Goal: Task Accomplishment & Management: Use online tool/utility

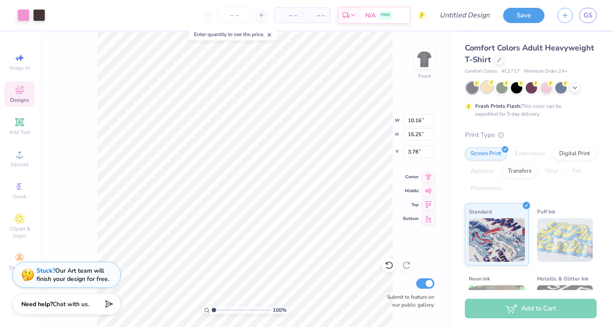
click at [485, 86] on div at bounding box center [486, 86] width 11 height 11
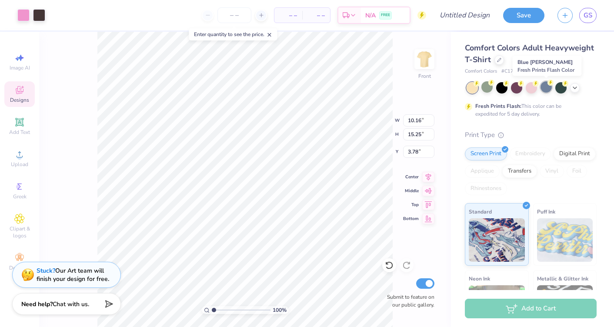
click at [546, 85] on div at bounding box center [546, 86] width 11 height 11
type input "3.79"
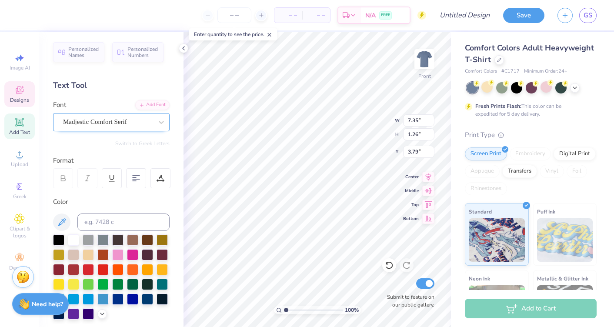
click at [134, 118] on div "Madjestic Comfort Serif" at bounding box center [107, 121] width 91 height 13
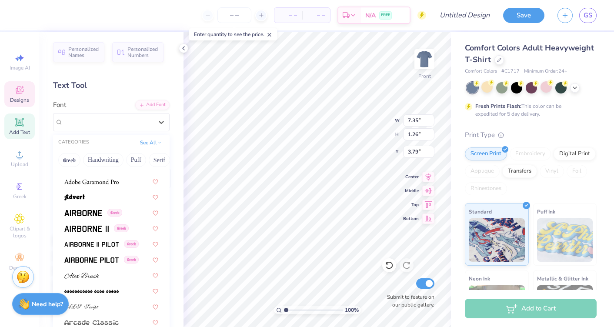
scroll to position [121, 0]
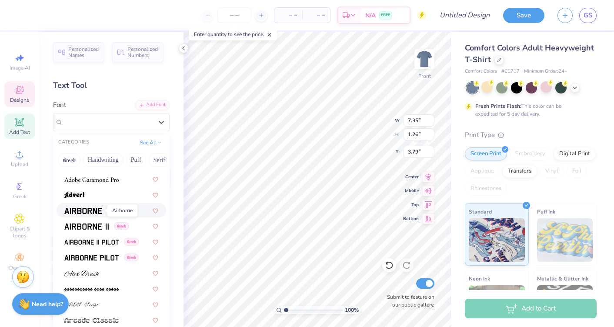
click at [90, 212] on img at bounding box center [83, 211] width 38 height 6
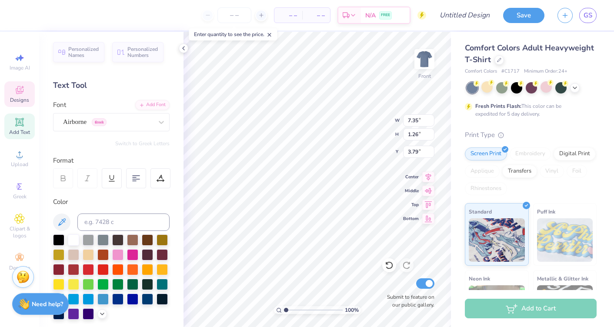
type input "4.65"
type input "0.94"
type input "3.95"
type textarea "Two Steppin' [DATE]"
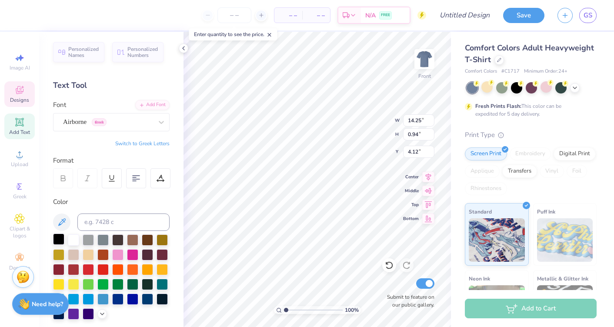
click at [60, 237] on div at bounding box center [58, 239] width 11 height 11
click at [102, 243] on div at bounding box center [102, 239] width 11 height 11
click at [56, 238] on div at bounding box center [58, 239] width 11 height 11
click at [75, 241] on div at bounding box center [73, 239] width 11 height 11
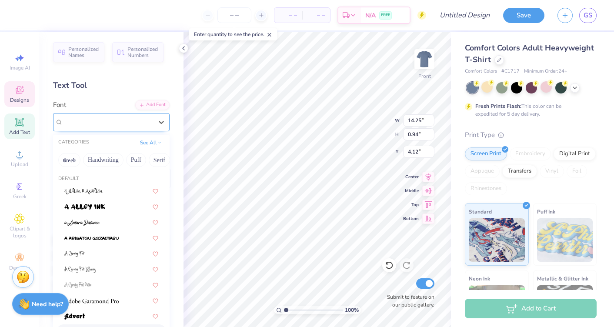
click at [147, 123] on div "Airborne Greek" at bounding box center [107, 121] width 91 height 13
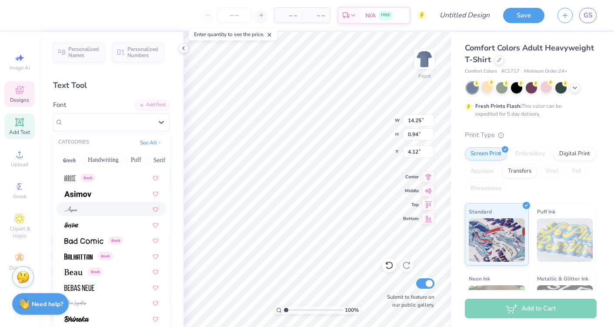
scroll to position [301, 0]
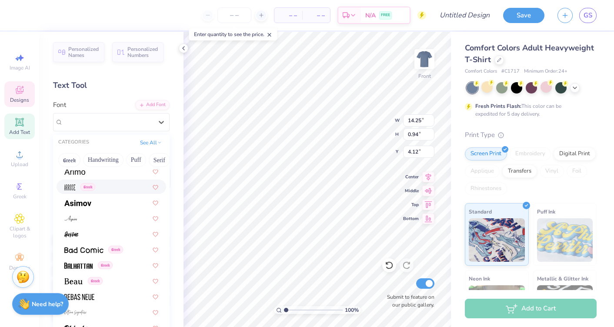
click at [111, 192] on div "Greek" at bounding box center [112, 187] width 110 height 14
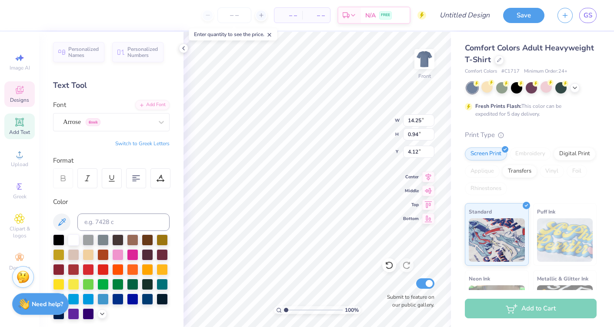
type input "7.20"
type input "1.18"
type input "3.88"
click at [127, 124] on div "Arrose Greek" at bounding box center [107, 121] width 91 height 13
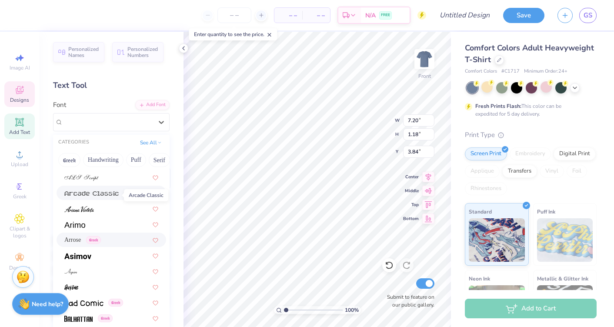
scroll to position [249, 0]
click at [102, 207] on div at bounding box center [111, 207] width 94 height 9
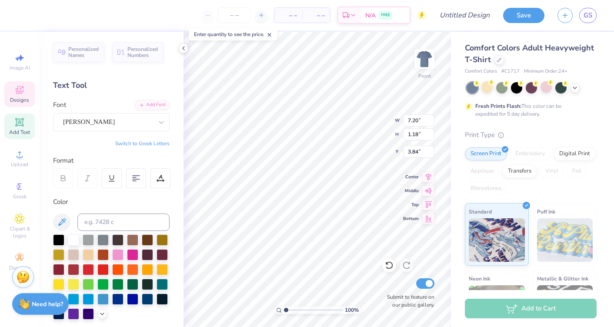
type input "6.66"
type input "1.30"
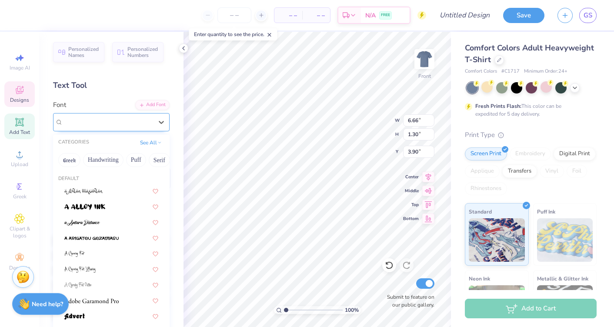
click at [121, 118] on div "[PERSON_NAME]" at bounding box center [107, 121] width 91 height 13
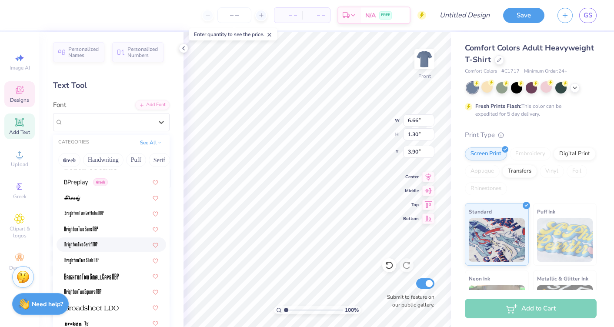
scroll to position [632, 0]
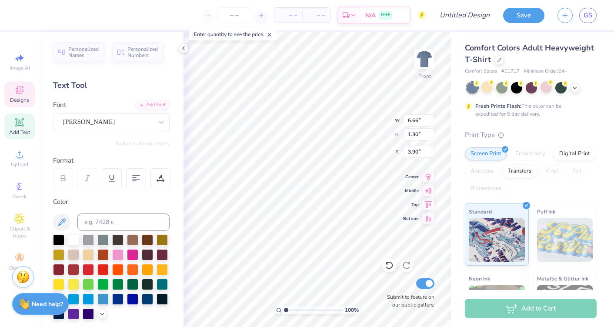
type input "3.73"
click at [387, 261] on icon at bounding box center [389, 265] width 9 height 9
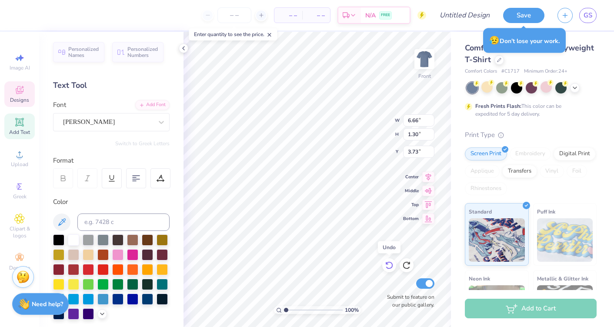
click at [387, 261] on icon at bounding box center [389, 265] width 9 height 9
type input "3.90"
click at [387, 261] on icon at bounding box center [389, 265] width 9 height 9
type input "7.20"
type input "1.18"
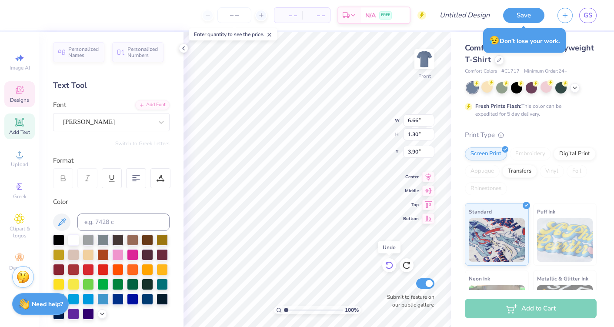
type input "3.84"
click at [150, 118] on div "Arrose Greek" at bounding box center [107, 121] width 91 height 13
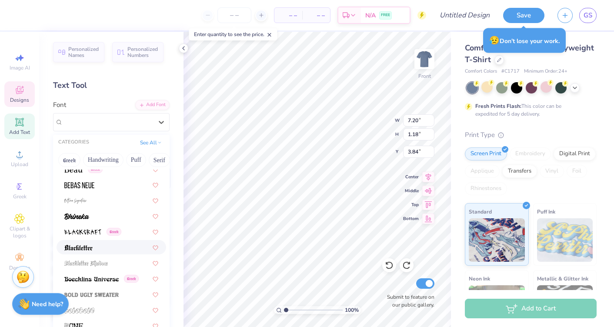
scroll to position [415, 0]
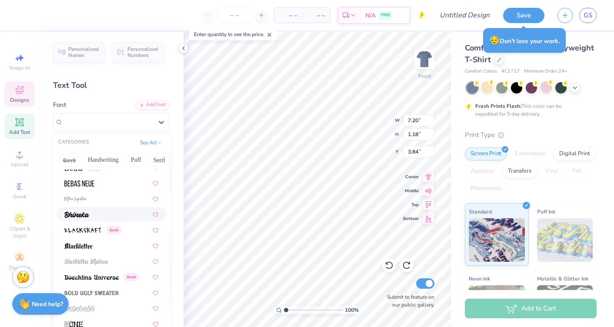
click at [112, 218] on div at bounding box center [111, 214] width 94 height 9
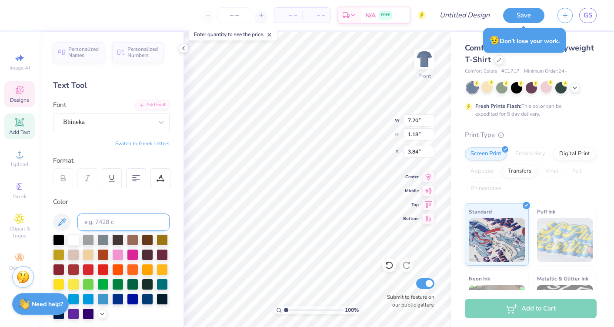
type input "9.08"
type input "1.17"
type input "4.01"
type input "3.86"
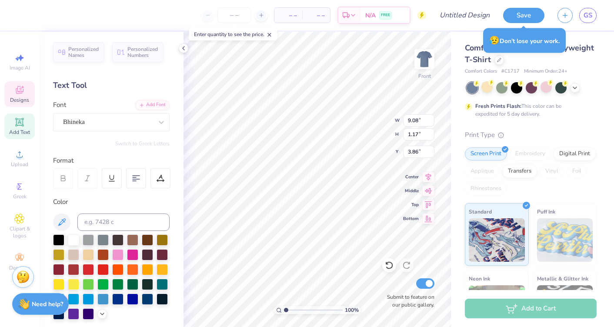
type textarea "Two Steppin' [DATE]"
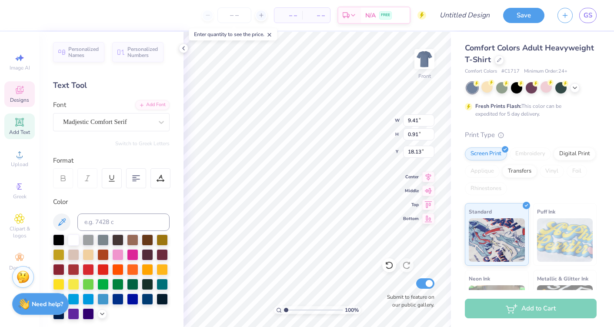
scroll to position [0, 0]
type textarea "D"
type textarea "k"
type textarea "KAPPA x PHI DELT"
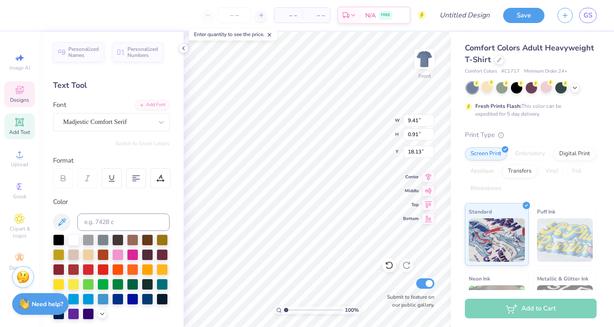
scroll to position [0, 3]
click at [147, 124] on div "Madjestic Comfort Serif" at bounding box center [107, 121] width 91 height 13
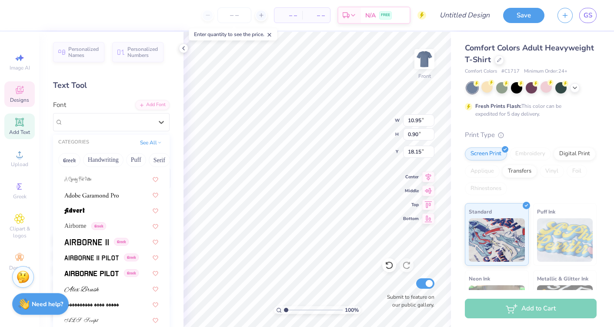
scroll to position [107, 0]
click at [117, 214] on div at bounding box center [112, 209] width 110 height 14
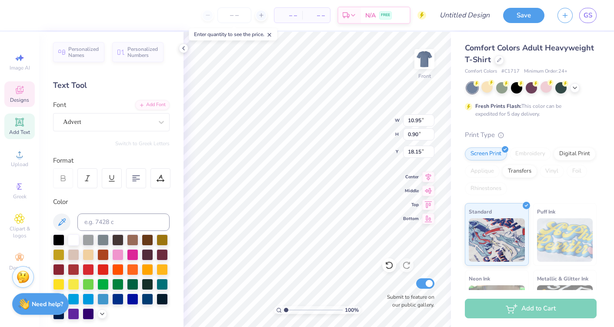
type input "8.58"
type input "0.87"
type input "18.26"
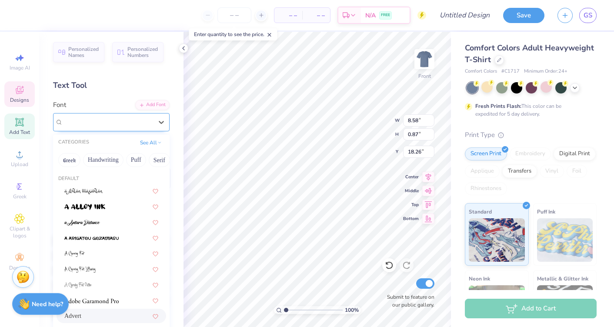
click at [147, 114] on div "Advert" at bounding box center [111, 122] width 117 height 18
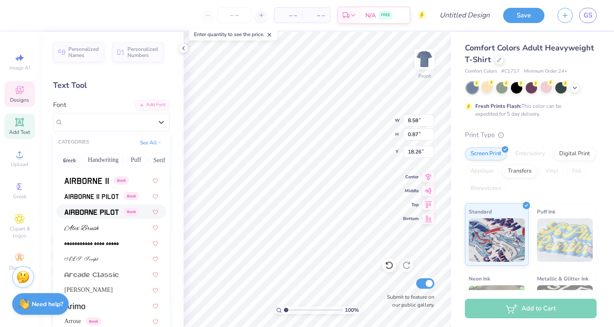
scroll to position [174, 0]
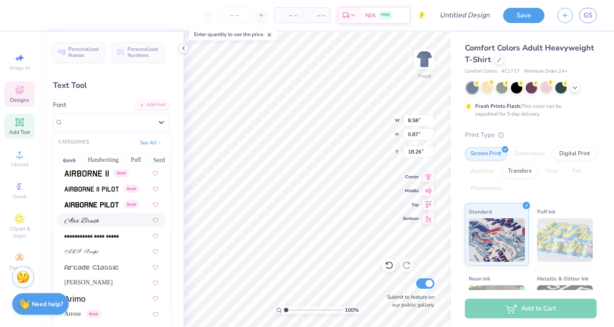
click at [105, 222] on div at bounding box center [111, 219] width 94 height 9
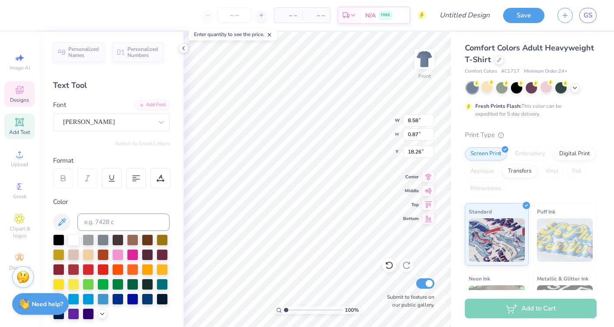
type input "11.05"
type input "0.80"
type input "18.30"
click at [73, 233] on div "Color" at bounding box center [111, 258] width 117 height 123
click at [73, 238] on div at bounding box center [73, 239] width 11 height 11
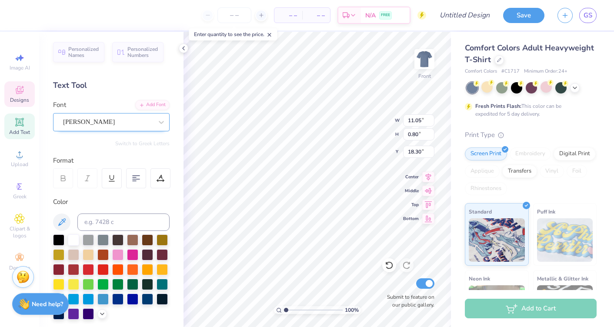
click at [125, 119] on div "[PERSON_NAME]" at bounding box center [107, 121] width 91 height 13
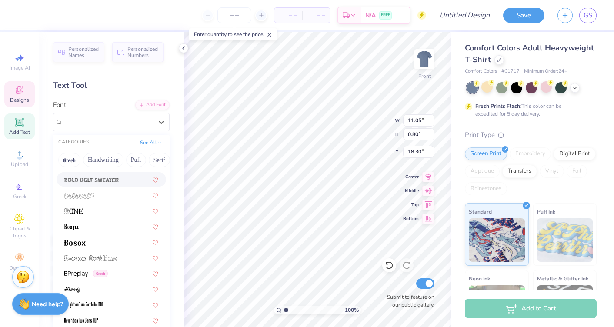
scroll to position [532, 0]
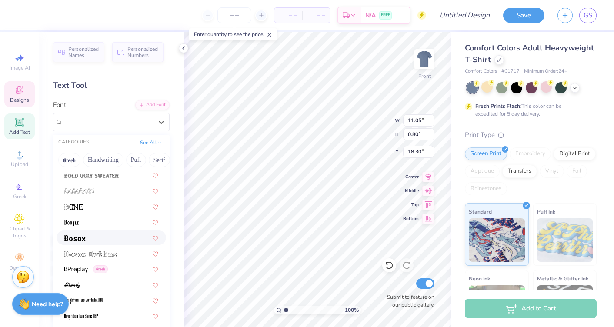
click at [119, 241] on div at bounding box center [111, 237] width 94 height 9
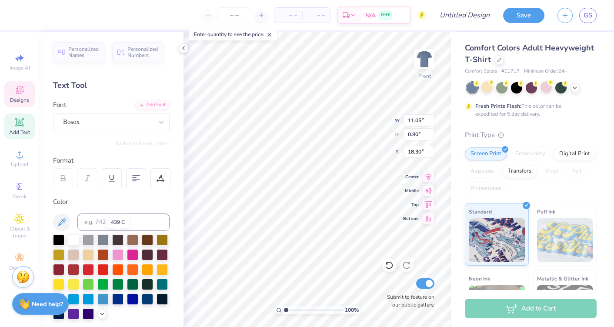
type input "5.87"
type input "0.51"
type input "18.49"
type input "5.87"
type input "0.51"
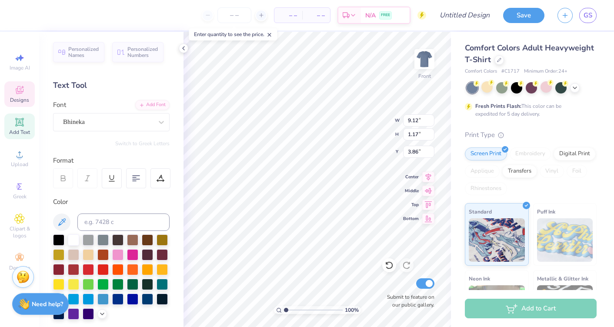
type input "18.49"
type input "9.12"
type input "1.17"
type input "3.86"
click at [159, 120] on icon at bounding box center [161, 122] width 9 height 9
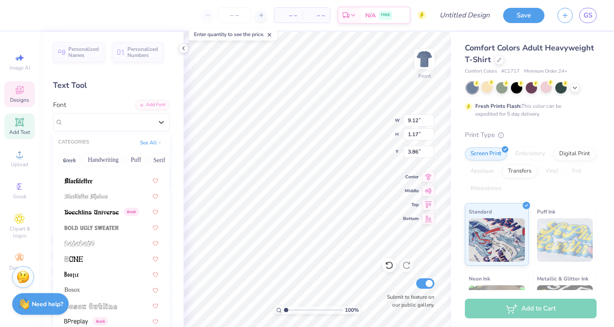
scroll to position [483, 0]
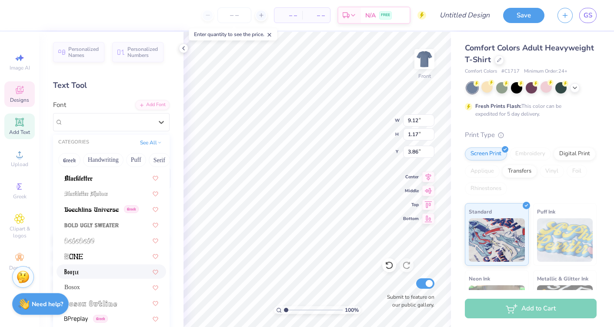
click at [110, 275] on div at bounding box center [111, 271] width 94 height 9
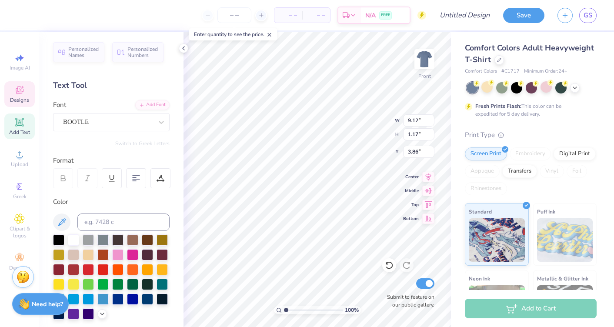
type input "11.78"
type input "1.27"
type input "3.75"
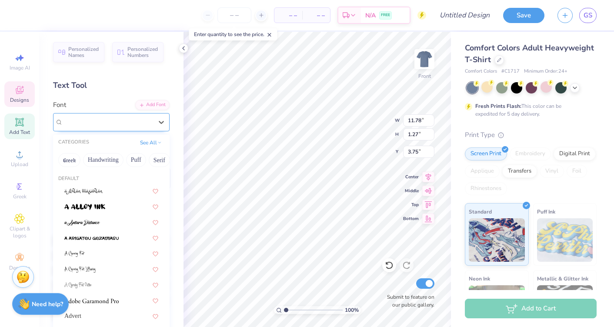
click at [113, 122] on div "BOOTLE" at bounding box center [107, 121] width 91 height 13
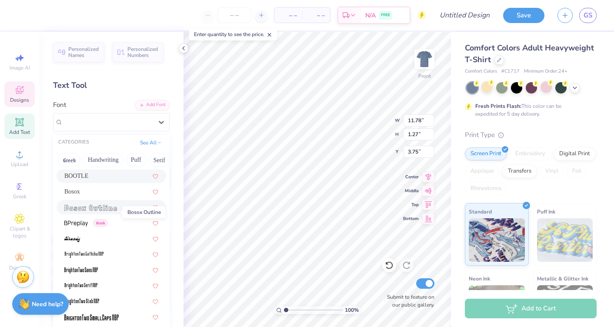
scroll to position [566, 0]
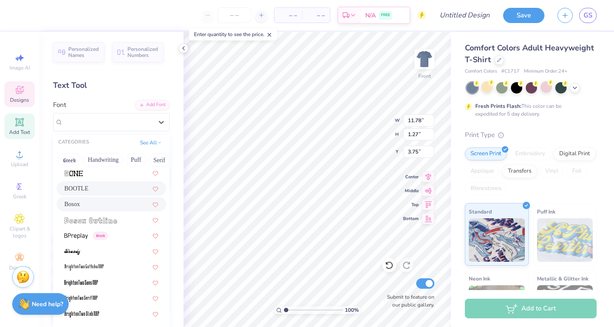
click at [94, 205] on div "Bosox" at bounding box center [111, 204] width 94 height 9
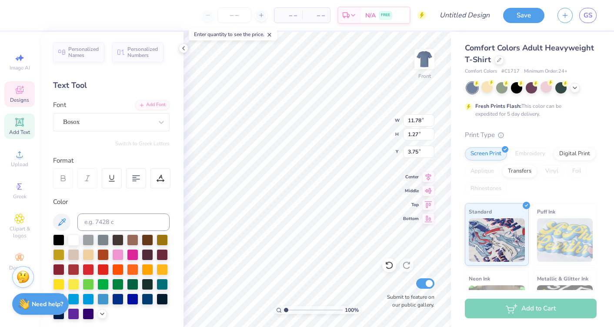
type input "10.36"
type input "0.96"
type input "3.97"
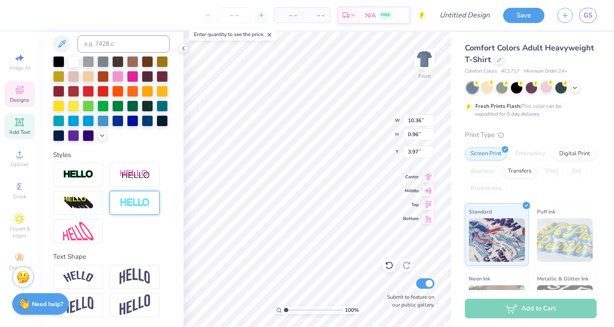
scroll to position [0, 0]
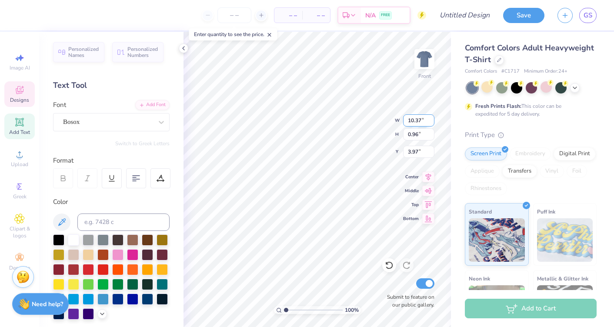
click at [431, 117] on input "10.37" at bounding box center [418, 120] width 31 height 12
type input "10.38"
click at [431, 118] on input "10.38" at bounding box center [418, 120] width 31 height 12
click at [428, 137] on input "0.95" at bounding box center [418, 134] width 31 height 12
click at [432, 131] on input "0.96" at bounding box center [418, 134] width 31 height 12
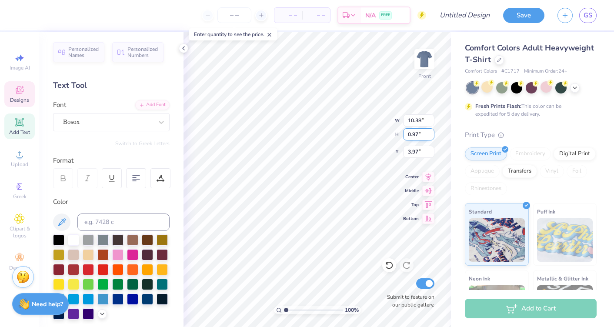
click at [432, 131] on input "0.97" at bounding box center [418, 134] width 31 height 12
click at [432, 131] on input "0.98" at bounding box center [418, 134] width 31 height 12
type input "0.99"
click at [432, 131] on input "0.99" at bounding box center [418, 134] width 31 height 12
click at [426, 153] on input "3.97" at bounding box center [418, 152] width 31 height 12
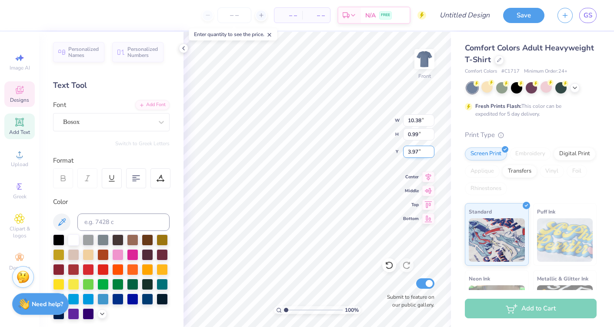
type input "10.69"
click at [431, 150] on input "3.96" at bounding box center [418, 152] width 31 height 12
click at [431, 150] on input "3.97" at bounding box center [418, 152] width 31 height 12
click at [431, 150] on input "3.98" at bounding box center [418, 152] width 31 height 12
click at [431, 150] on input "3.99" at bounding box center [418, 152] width 31 height 12
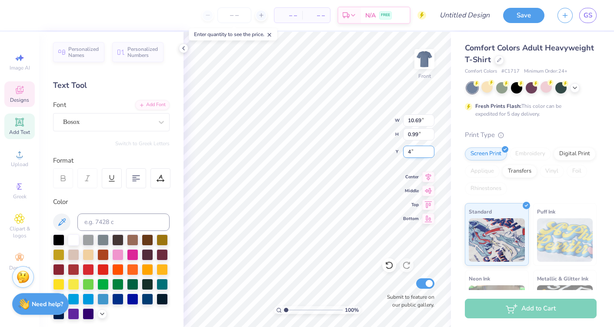
click at [431, 150] on input "4" at bounding box center [418, 152] width 31 height 12
click at [431, 150] on input "4.01" at bounding box center [418, 152] width 31 height 12
click at [432, 150] on input "4.02" at bounding box center [418, 152] width 31 height 12
click at [432, 150] on input "4.03" at bounding box center [418, 152] width 31 height 12
type input "4.04"
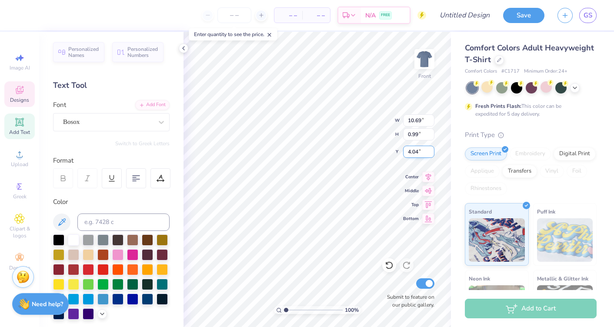
click at [432, 150] on input "4.04" at bounding box center [418, 152] width 31 height 12
click at [430, 133] on input "1" at bounding box center [418, 134] width 31 height 12
click at [430, 133] on input "1.01" at bounding box center [418, 134] width 31 height 12
click at [430, 133] on input "1.02" at bounding box center [418, 134] width 31 height 12
click at [430, 133] on input "1.03" at bounding box center [418, 134] width 31 height 12
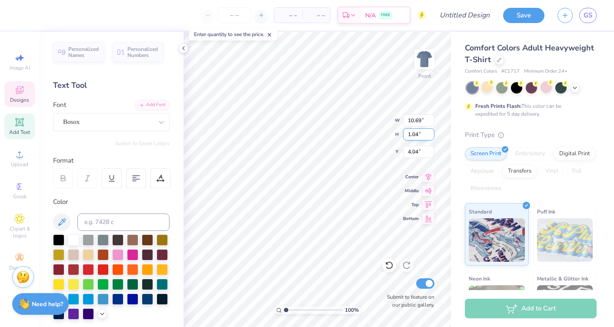
click at [430, 133] on input "1.04" at bounding box center [418, 134] width 31 height 12
click at [430, 133] on input "1.05" at bounding box center [418, 134] width 31 height 12
click at [430, 133] on input "1.06" at bounding box center [418, 134] width 31 height 12
type input "1.07"
click at [430, 133] on input "1.07" at bounding box center [418, 134] width 31 height 12
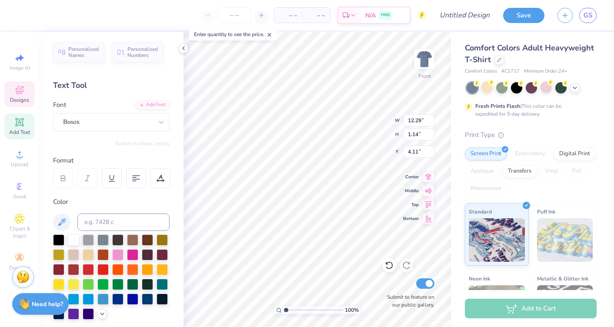
type input "12.29"
type input "1.14"
type input "4.13"
type input "3.89"
click at [57, 238] on div at bounding box center [58, 239] width 11 height 11
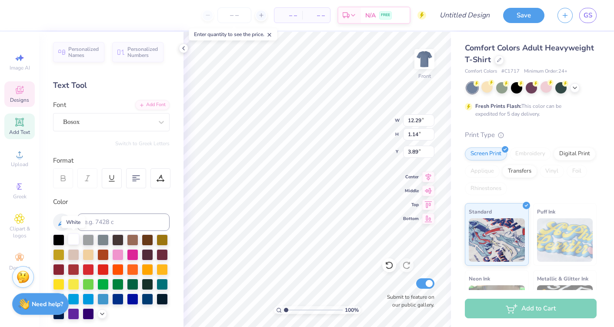
click at [72, 242] on div at bounding box center [73, 239] width 11 height 11
click at [576, 85] on icon at bounding box center [575, 87] width 7 height 7
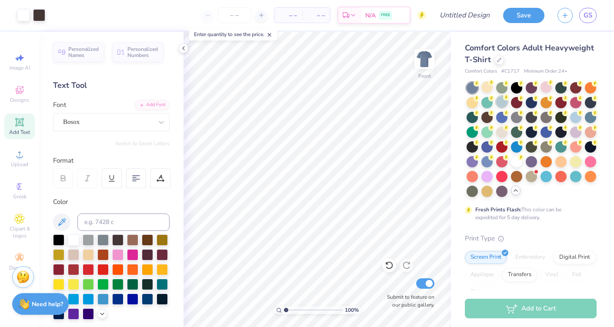
click at [502, 100] on div at bounding box center [501, 101] width 11 height 11
click at [591, 117] on div at bounding box center [590, 116] width 11 height 11
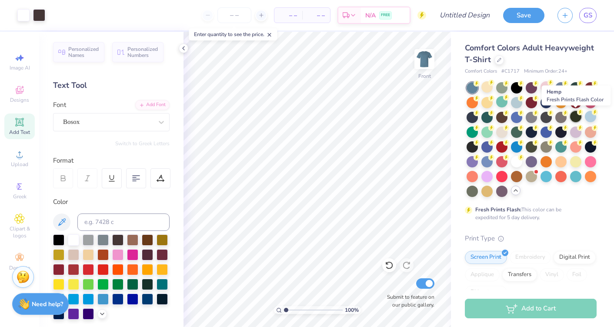
click at [572, 119] on div at bounding box center [575, 116] width 11 height 11
click at [555, 117] on div at bounding box center [560, 116] width 11 height 11
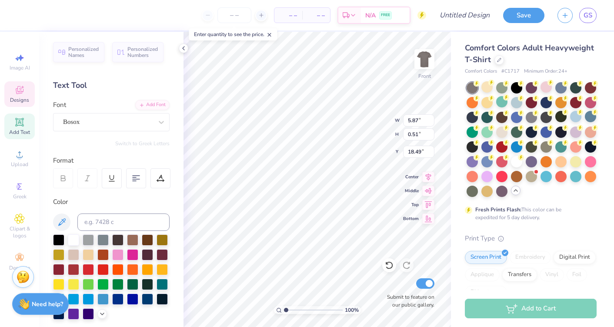
type input "18.25"
click at [21, 116] on div "Add Text" at bounding box center [19, 127] width 30 height 26
type textarea "20 25"
type input "1.29"
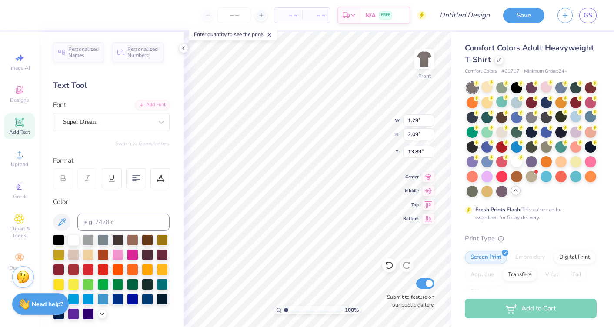
type input "2.09"
type input "6.56"
click at [163, 120] on icon at bounding box center [161, 122] width 9 height 9
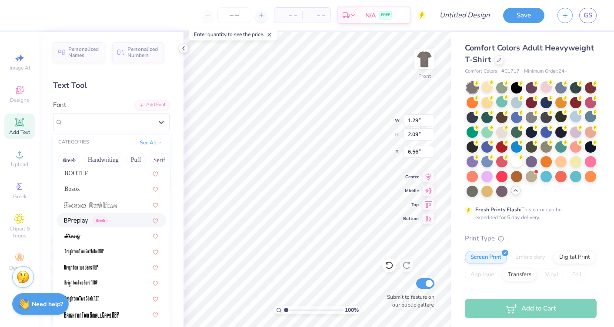
scroll to position [577, 0]
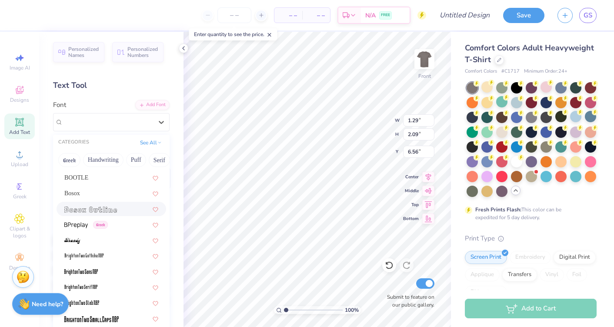
click at [113, 207] on img at bounding box center [90, 210] width 53 height 6
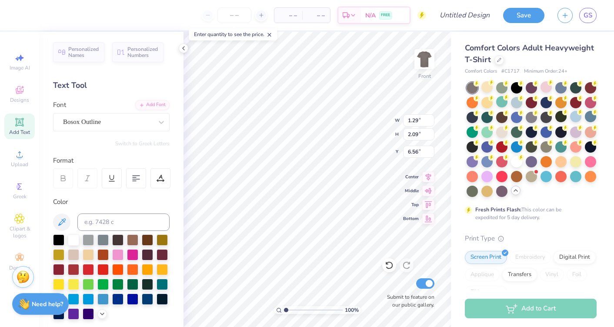
type input "0.95"
type input "1.99"
type input "6.61"
type textarea "Two Steppin' [DATE]"
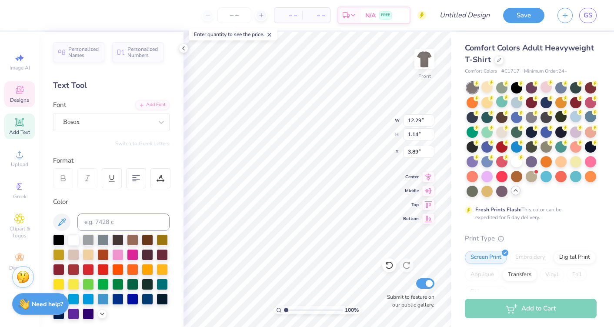
scroll to position [1, 0]
click at [393, 264] on icon at bounding box center [389, 265] width 9 height 9
type input "1.28"
type input "2.68"
type input "6.12"
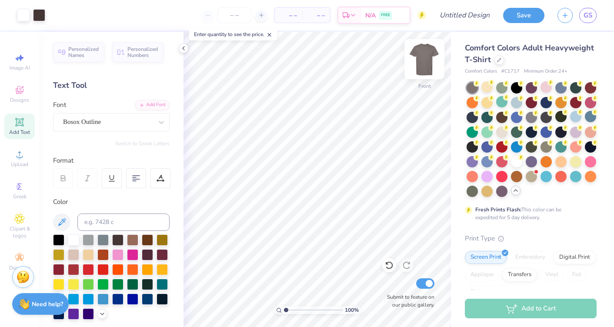
click at [421, 56] on img at bounding box center [424, 59] width 35 height 35
click at [421, 57] on img at bounding box center [424, 59] width 35 height 35
click at [515, 102] on div at bounding box center [516, 101] width 11 height 11
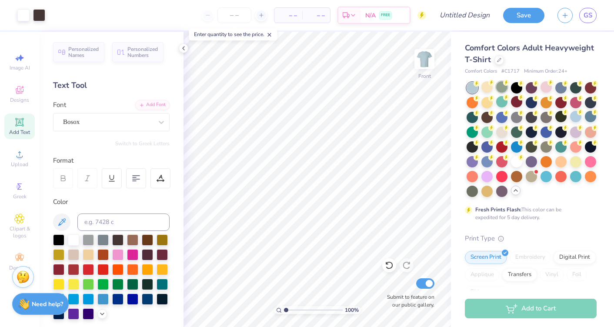
click at [505, 90] on div at bounding box center [501, 86] width 11 height 11
click at [576, 117] on div at bounding box center [575, 116] width 11 height 11
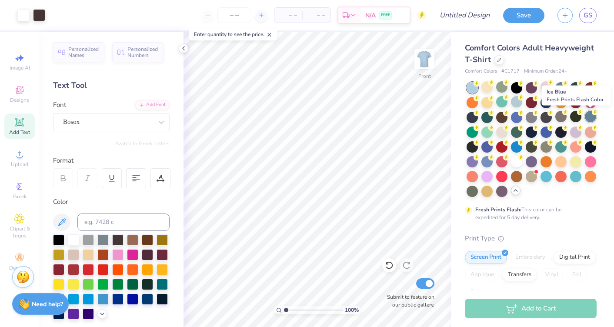
click at [594, 118] on div at bounding box center [590, 116] width 11 height 11
click at [561, 118] on div at bounding box center [560, 116] width 11 height 11
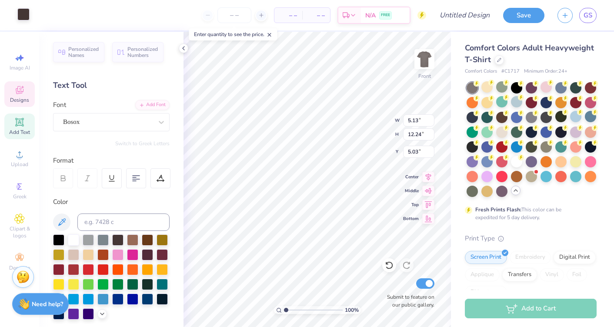
click at [27, 14] on div at bounding box center [23, 14] width 12 height 12
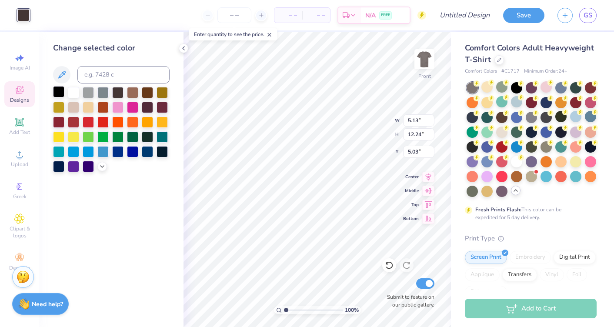
click at [62, 90] on div at bounding box center [58, 91] width 11 height 11
type input "5.68"
type input "11.95"
type input "5.86"
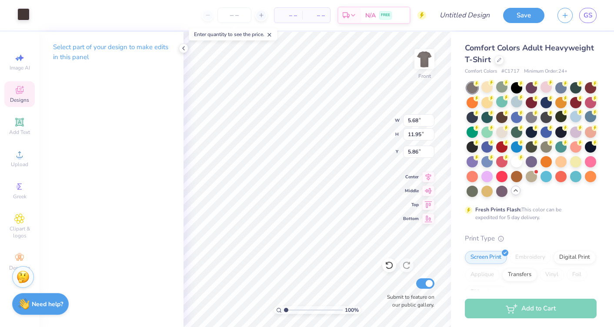
click at [23, 12] on div at bounding box center [23, 14] width 12 height 12
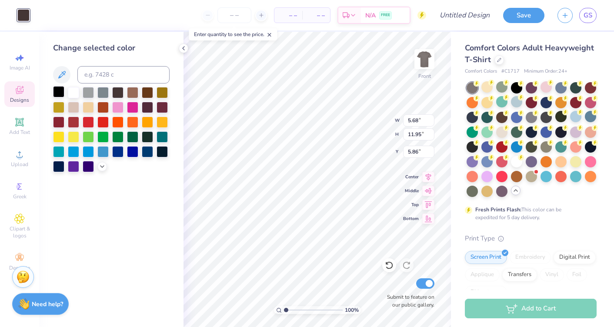
click at [60, 93] on div at bounding box center [58, 91] width 11 height 11
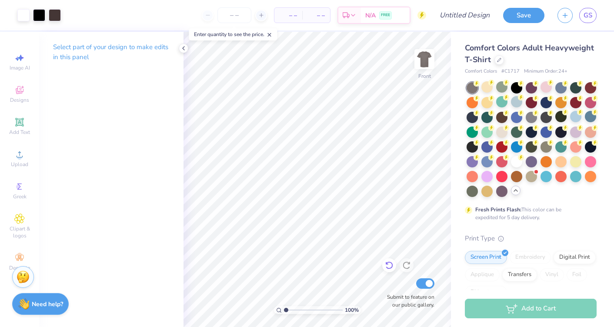
click at [391, 265] on icon at bounding box center [389, 265] width 9 height 9
click at [388, 266] on icon at bounding box center [389, 265] width 9 height 9
